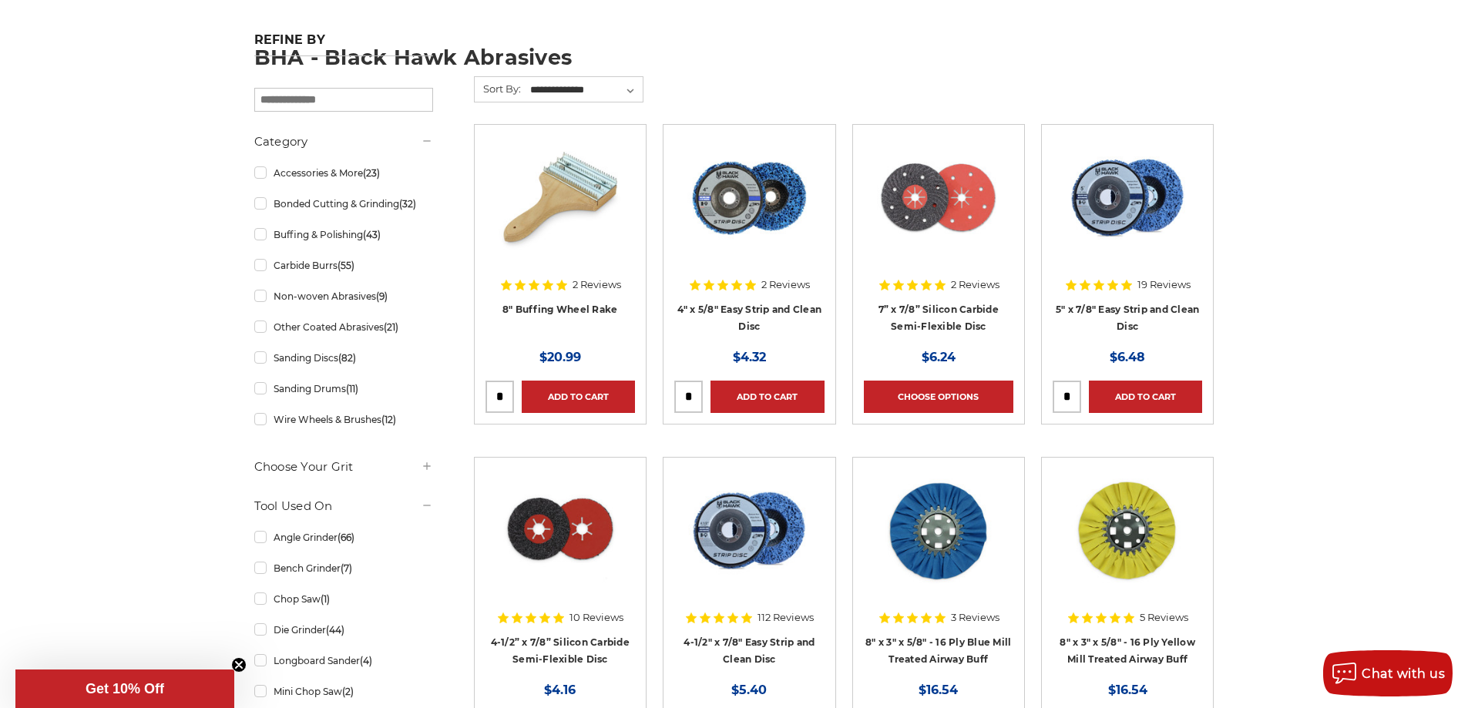
scroll to position [308, 0]
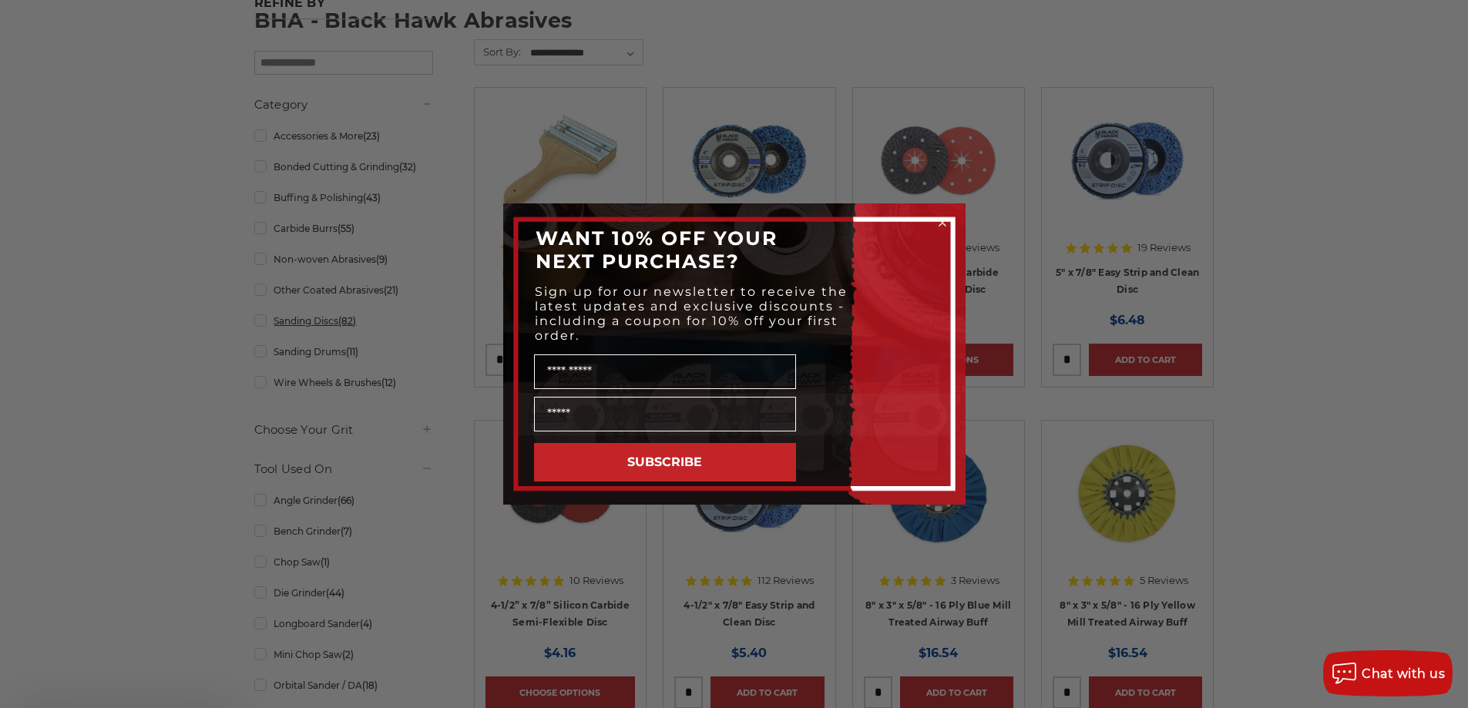
click at [941, 220] on circle "Close dialog" at bounding box center [942, 223] width 15 height 15
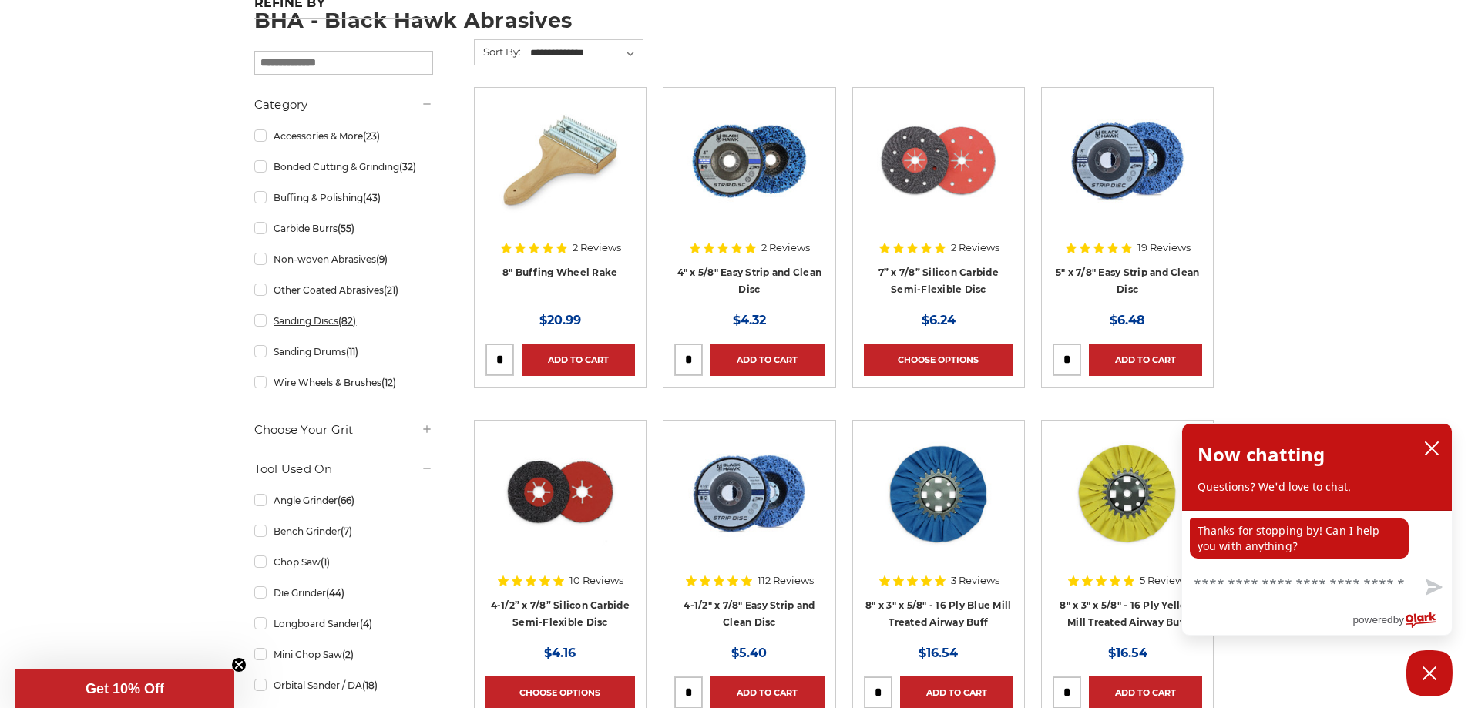
click at [314, 321] on link "Sanding Discs (82)" at bounding box center [343, 320] width 179 height 27
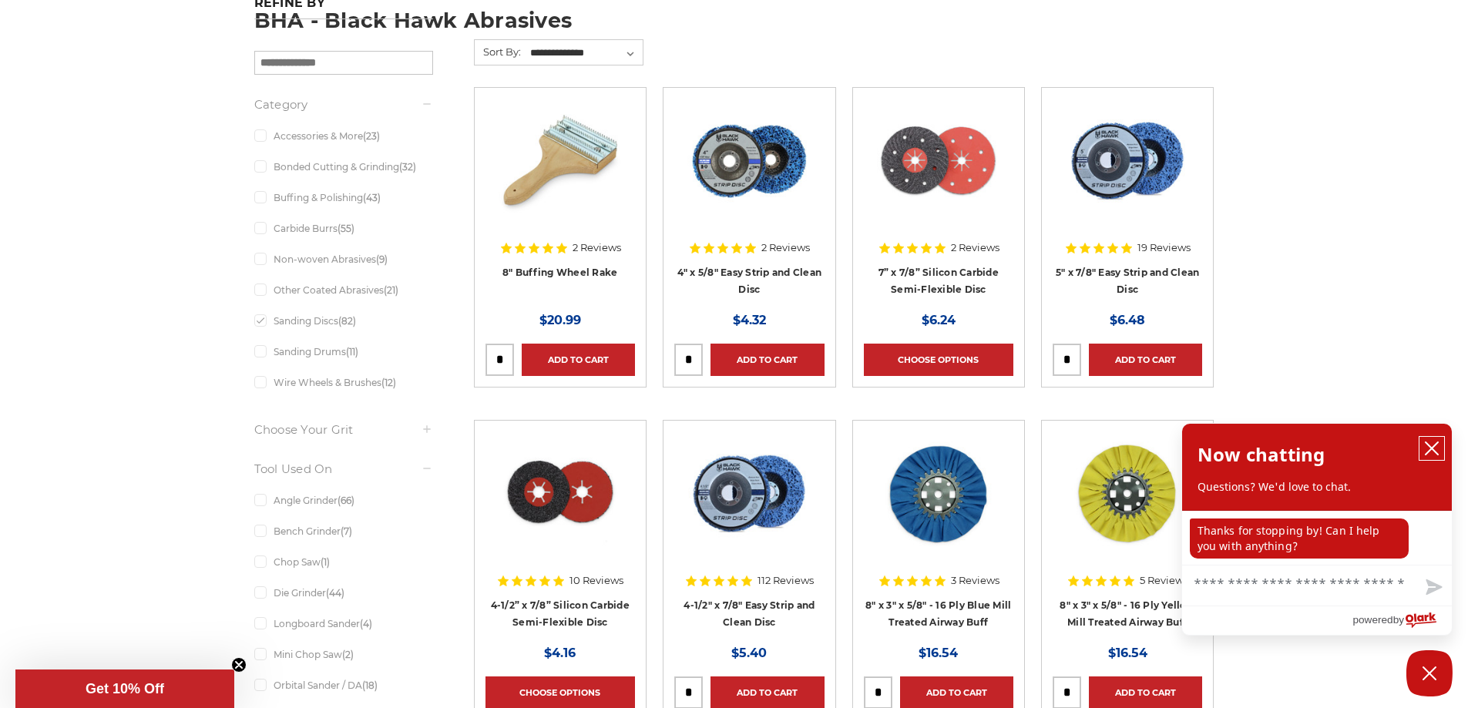
click at [1434, 447] on icon "close chatbox" at bounding box center [1431, 448] width 12 height 12
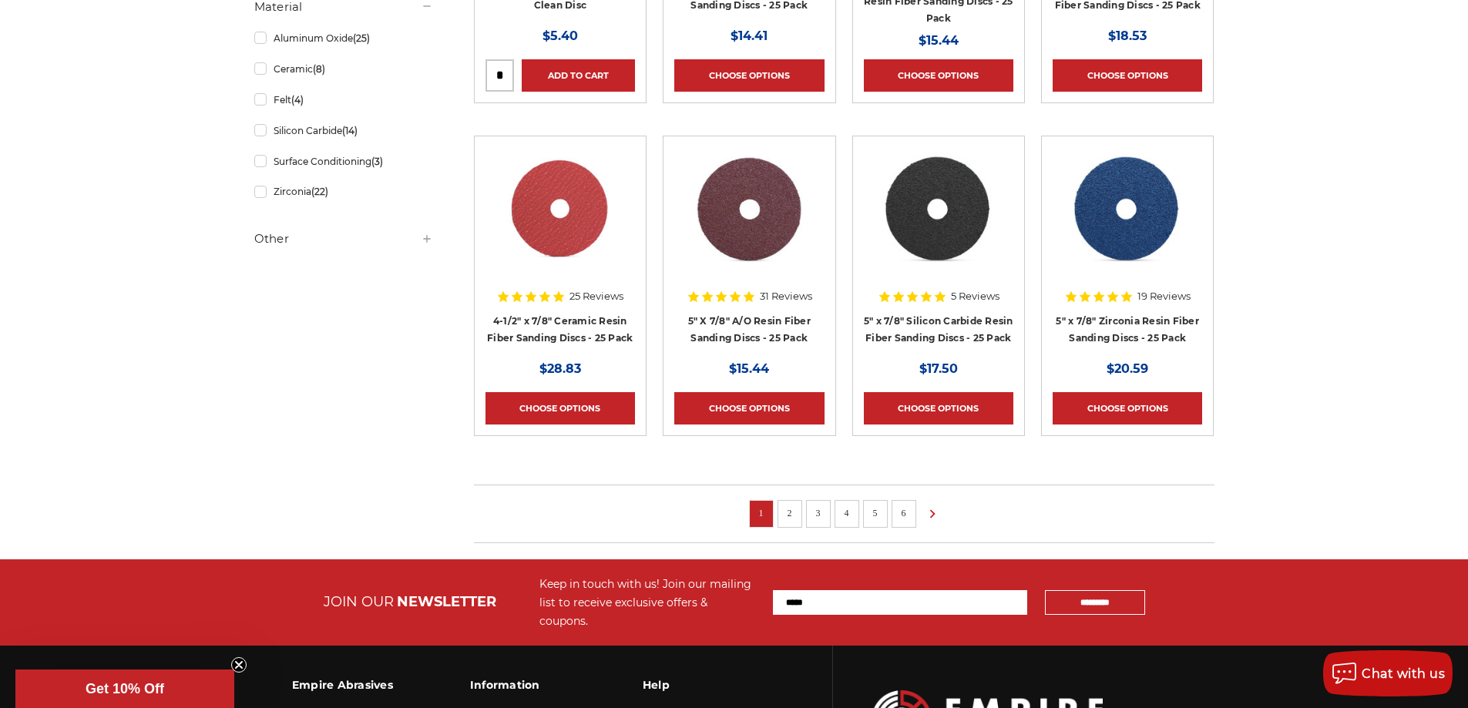
scroll to position [925, 0]
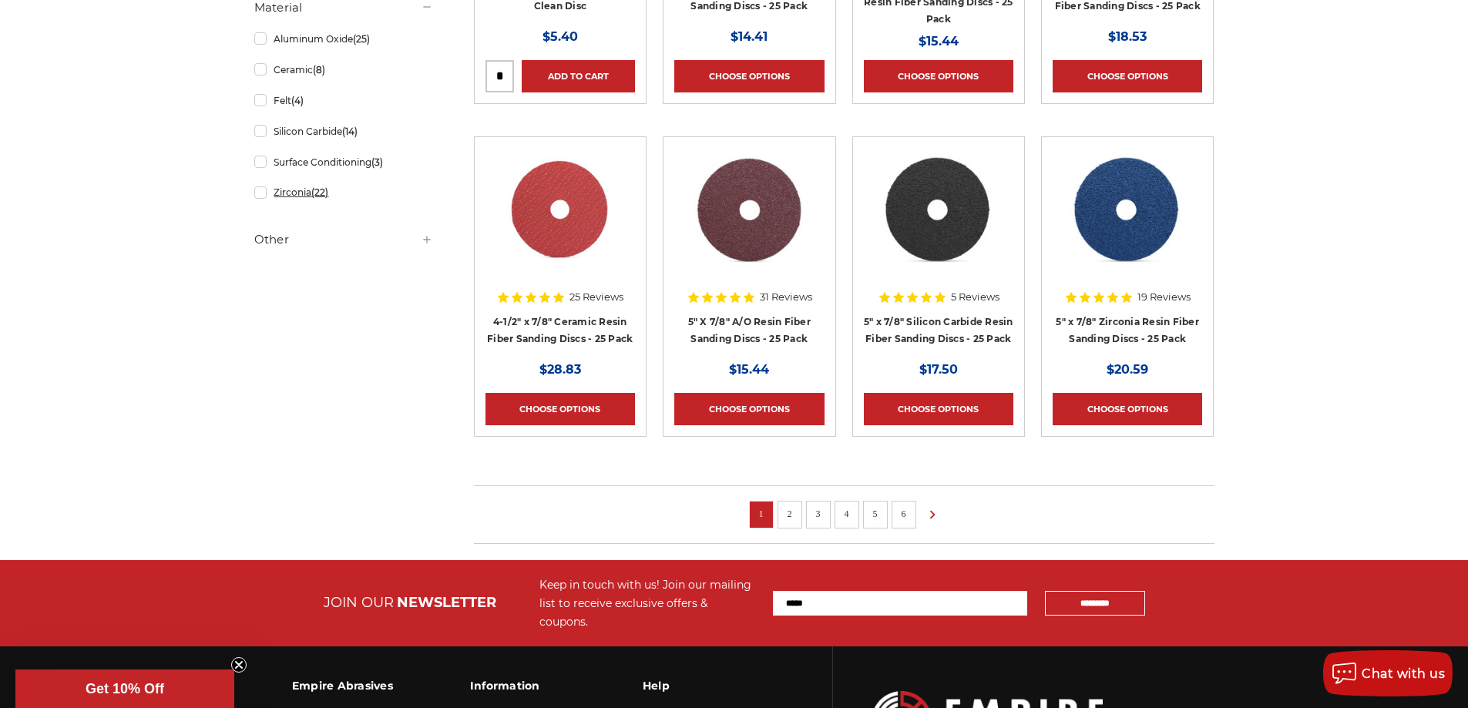
click at [290, 193] on link "Zirconia (22)" at bounding box center [343, 192] width 179 height 27
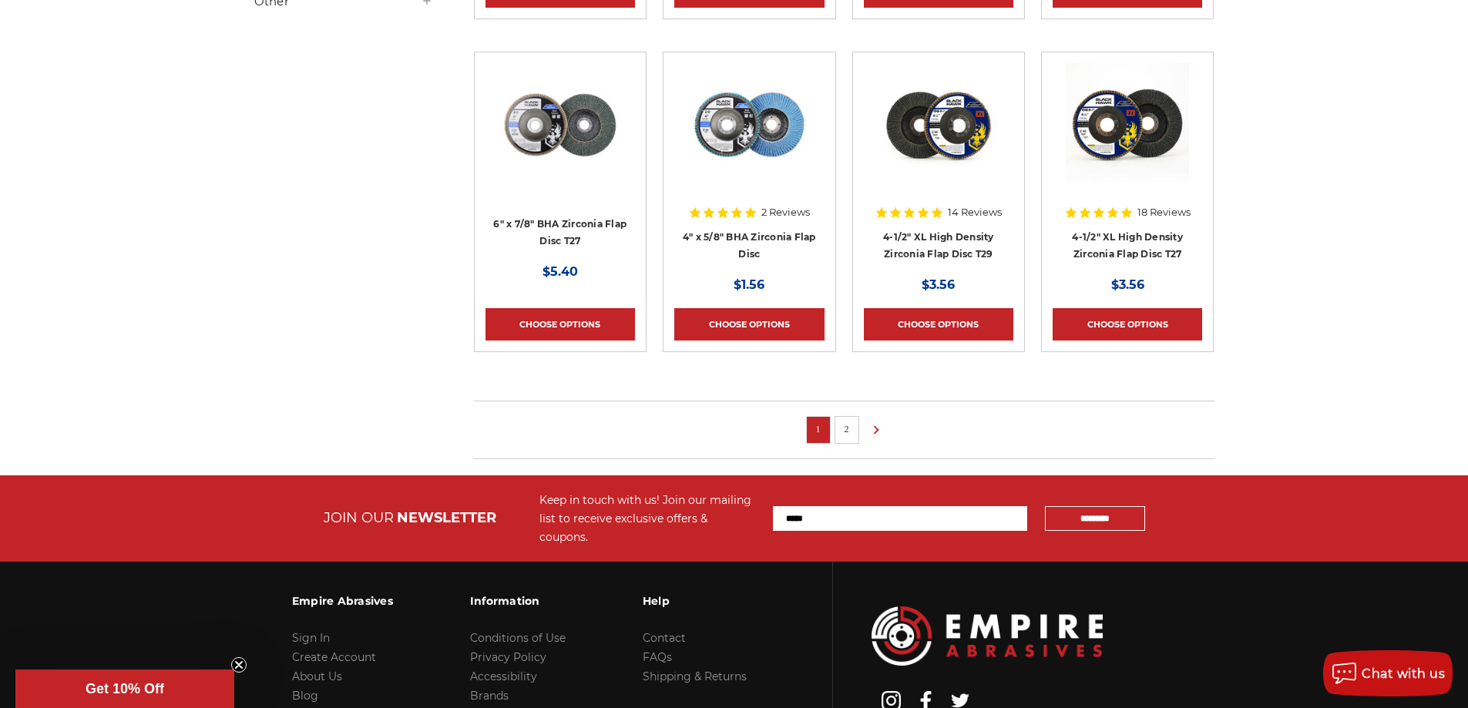
scroll to position [1002, 0]
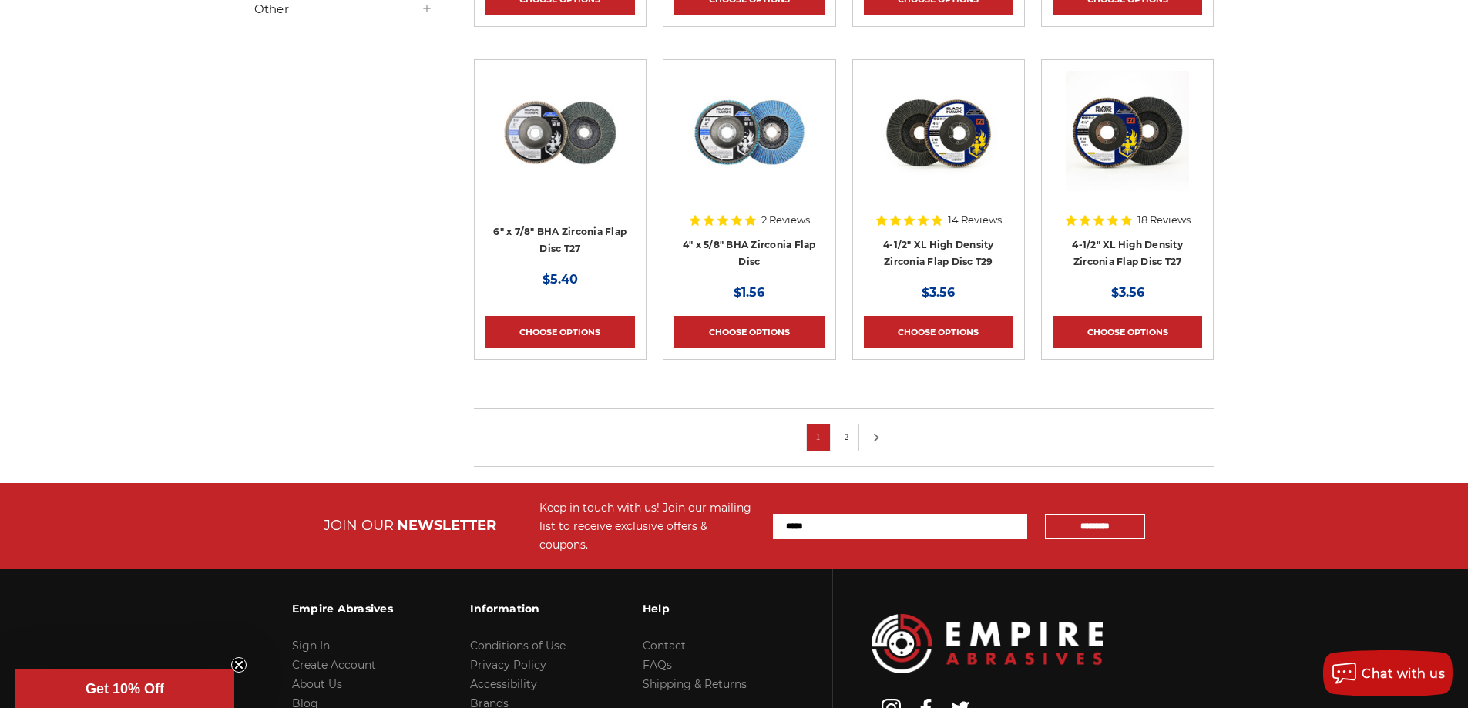
click at [877, 433] on icon at bounding box center [876, 437] width 18 height 17
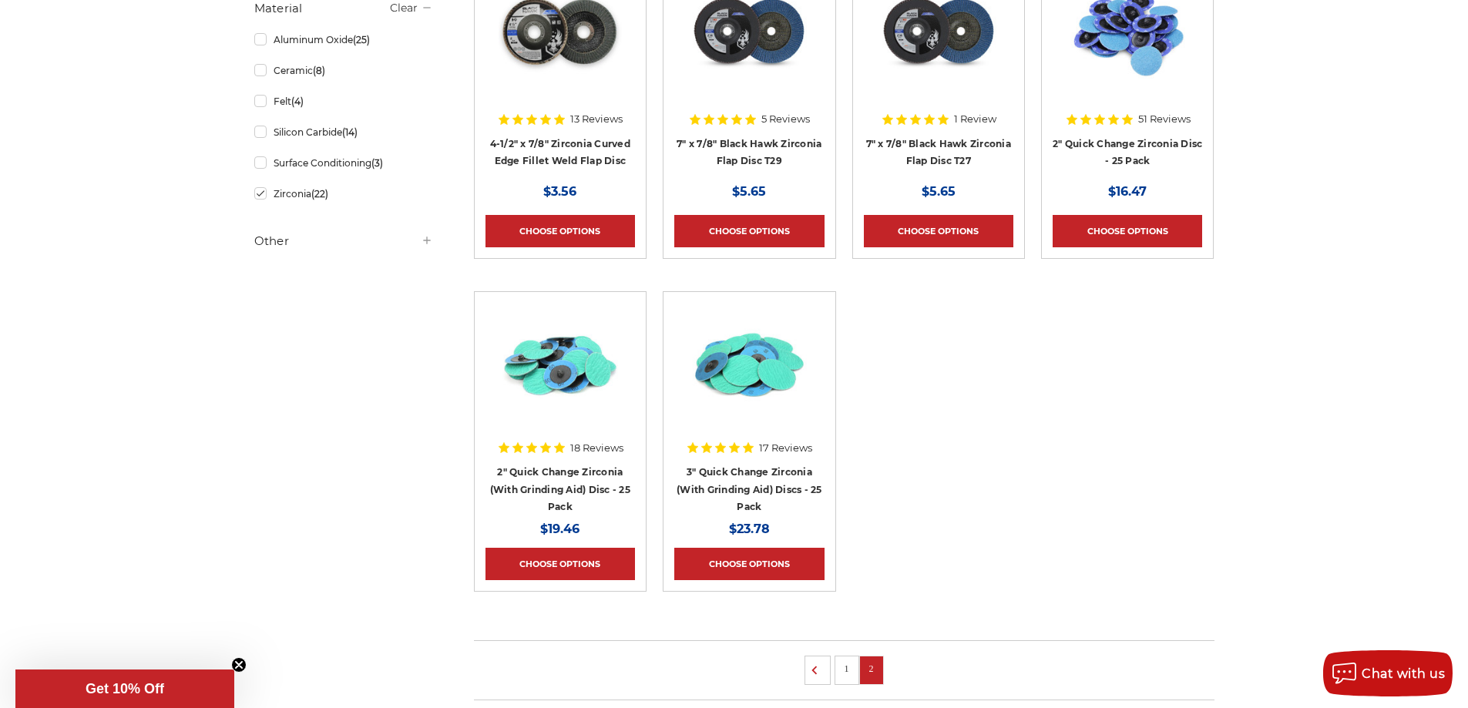
scroll to position [770, 0]
click at [714, 471] on link "3" Quick Change Zirconia (With Grinding Aid) Discs - 25 Pack" at bounding box center [749, 488] width 146 height 46
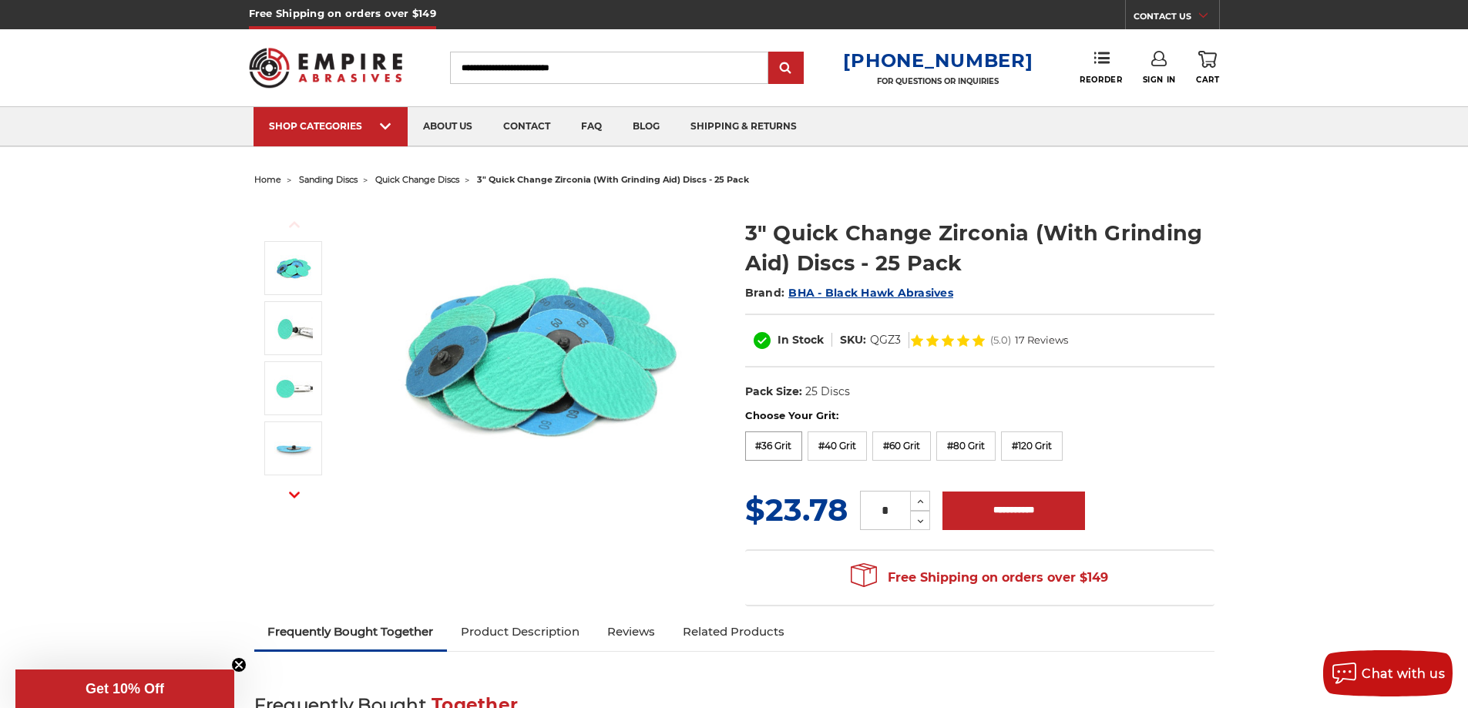
click at [786, 441] on label "#36 Grit" at bounding box center [774, 445] width 58 height 29
